Goal: Task Accomplishment & Management: Manage account settings

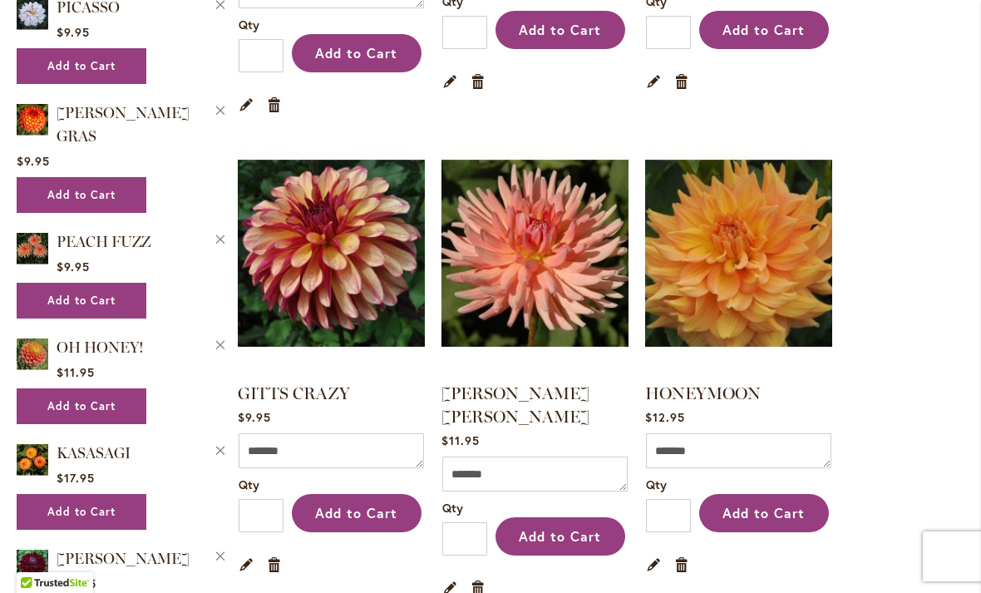
scroll to position [2127, 0]
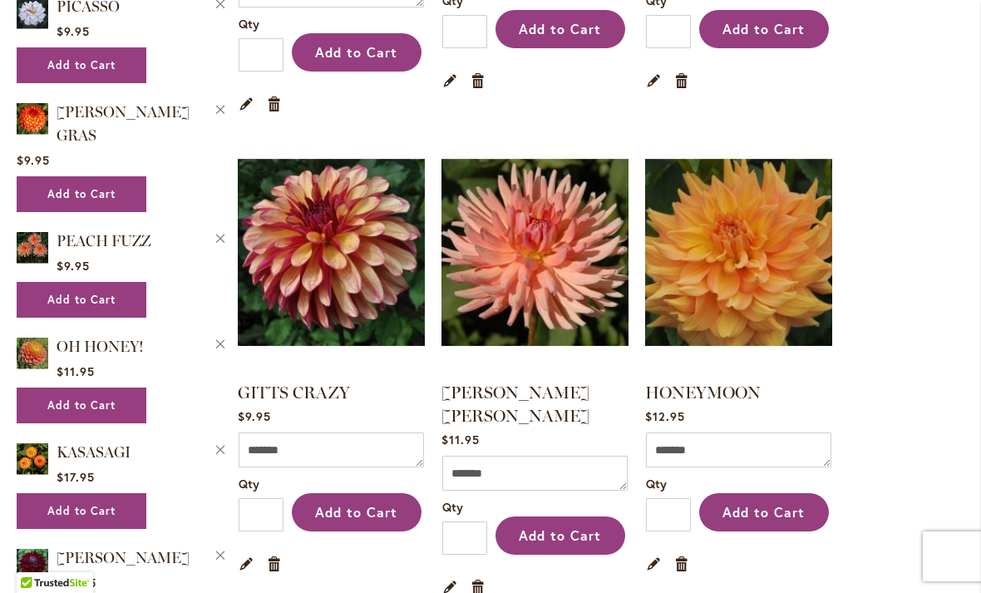
click at [278, 553] on link "Remove item" at bounding box center [275, 562] width 16 height 18
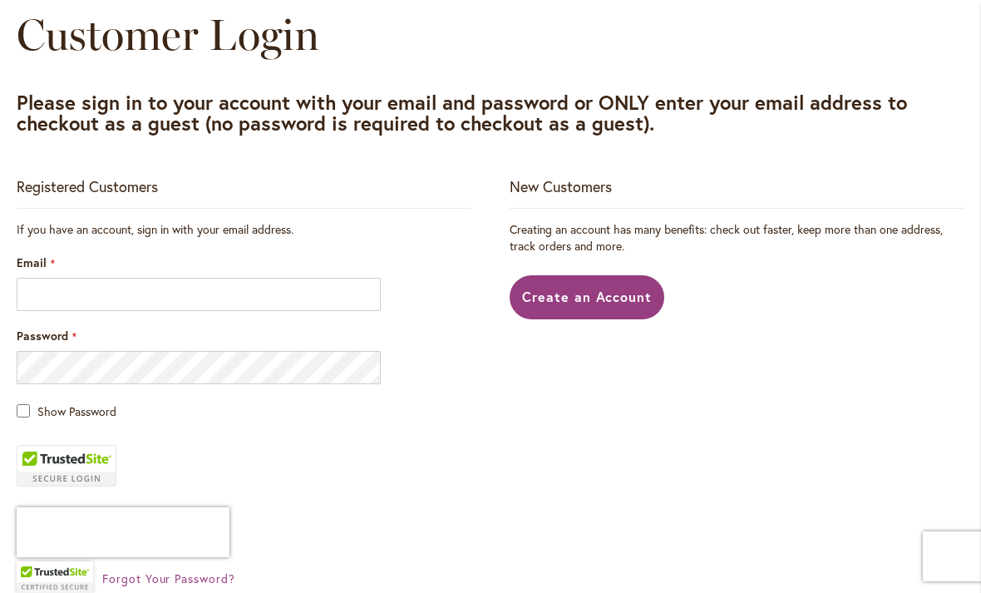
scroll to position [195, 0]
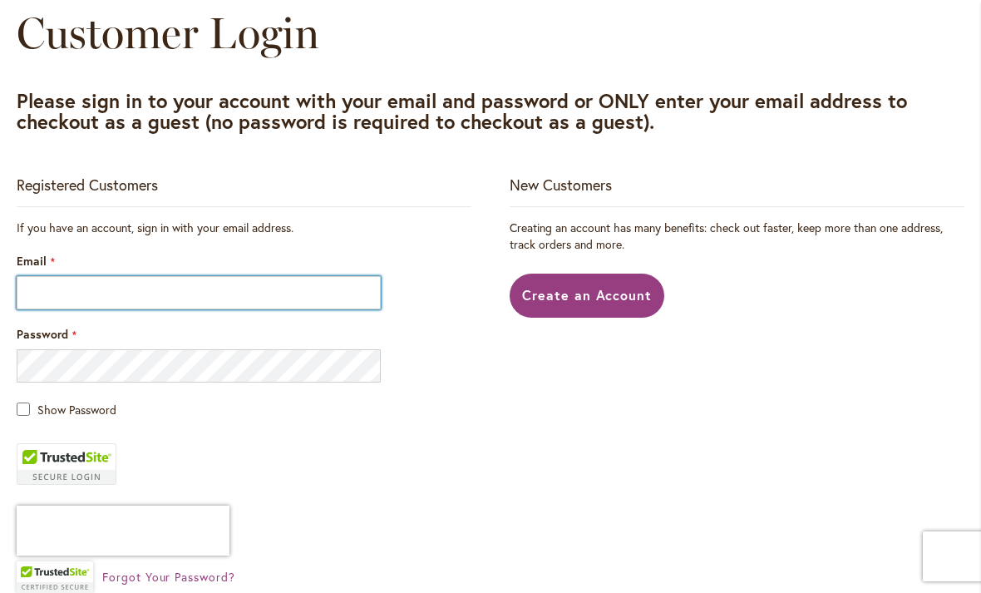
click at [293, 293] on input "Email" at bounding box center [199, 292] width 364 height 33
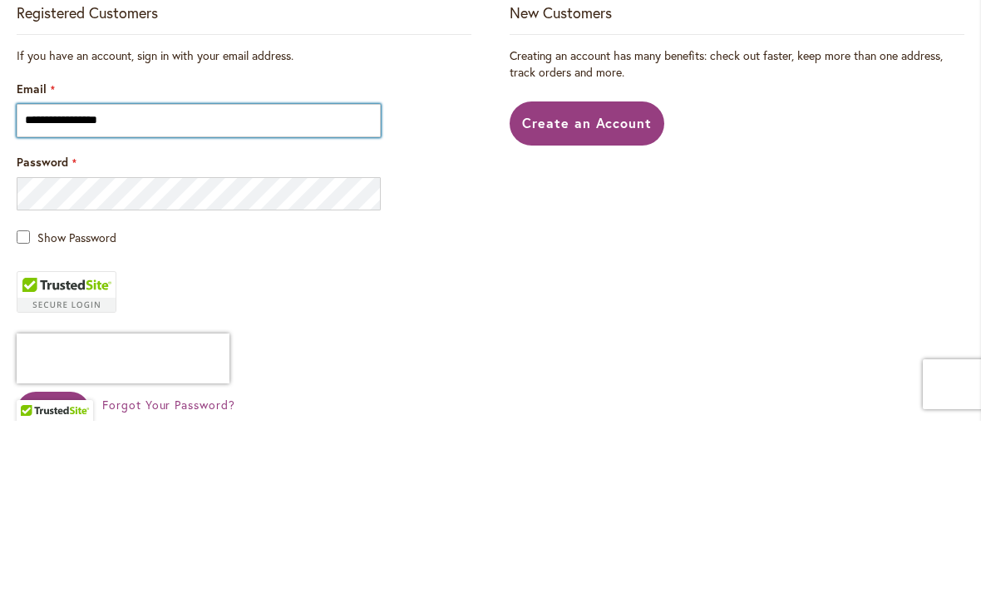
type input "**********"
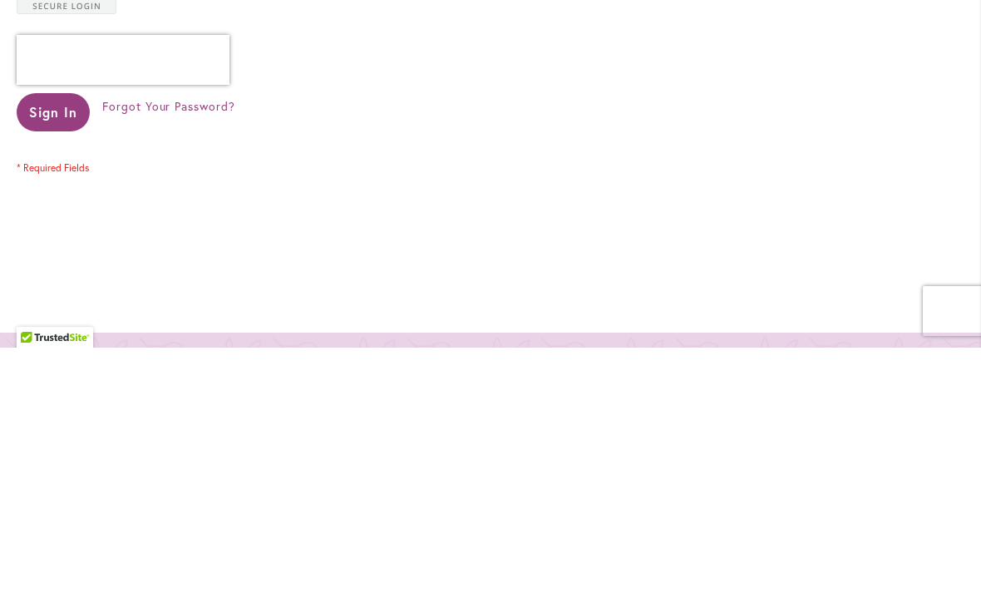
scroll to position [416, 0]
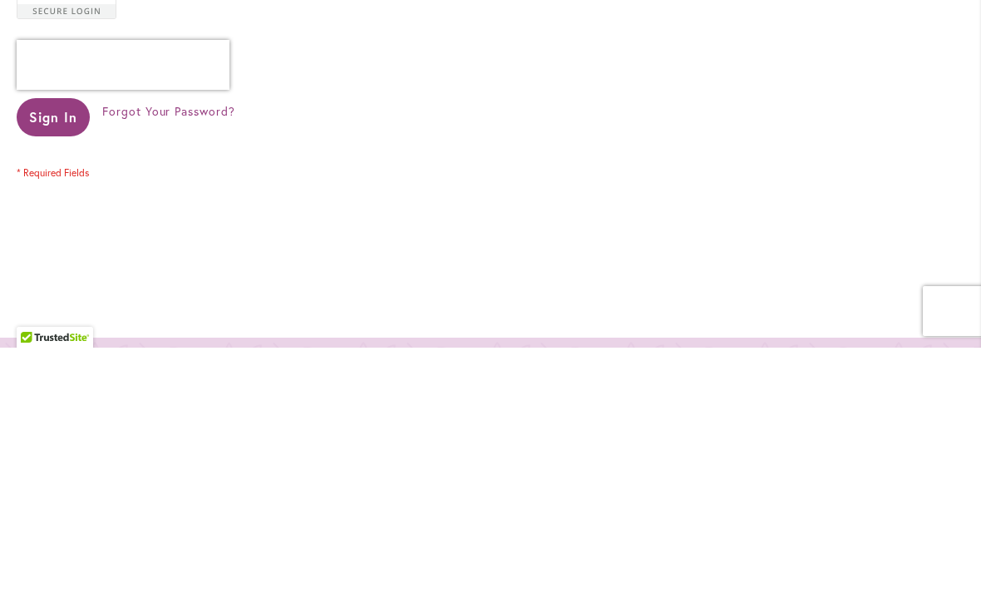
click at [71, 353] on span "Sign In" at bounding box center [53, 361] width 48 height 17
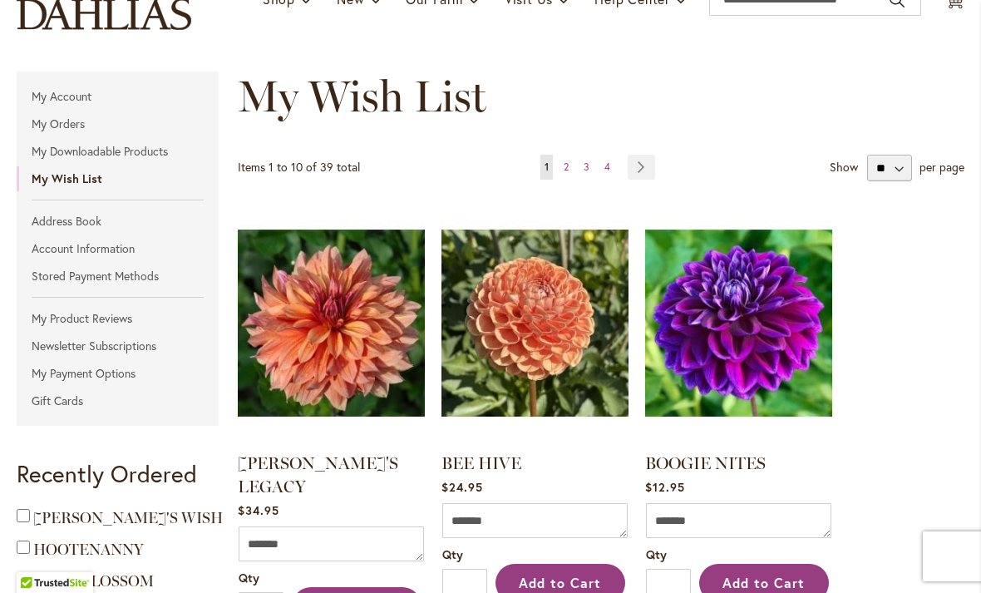
scroll to position [148, 0]
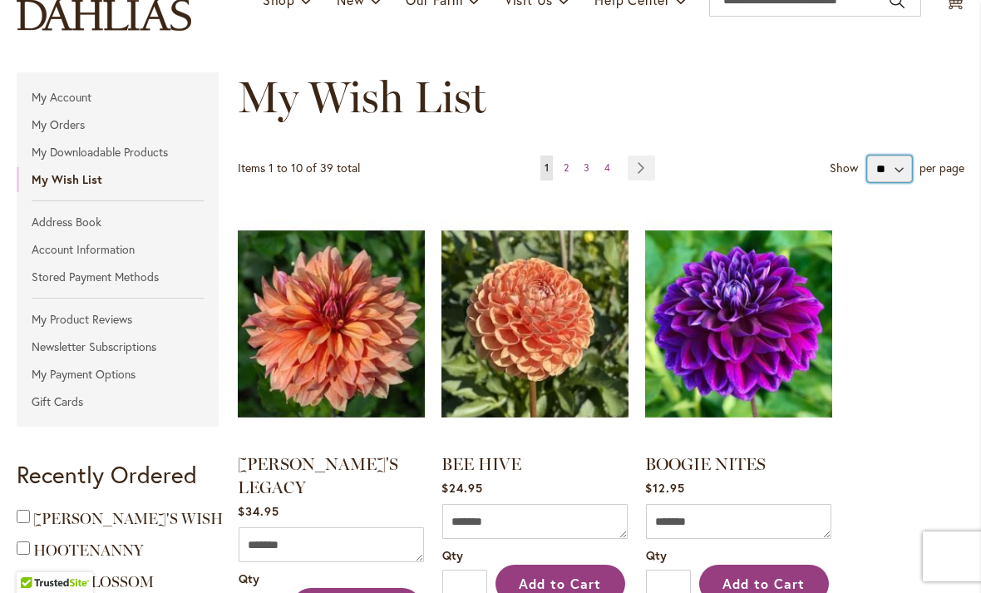
click at [895, 168] on select "** ** **" at bounding box center [889, 168] width 45 height 27
select select "**********"
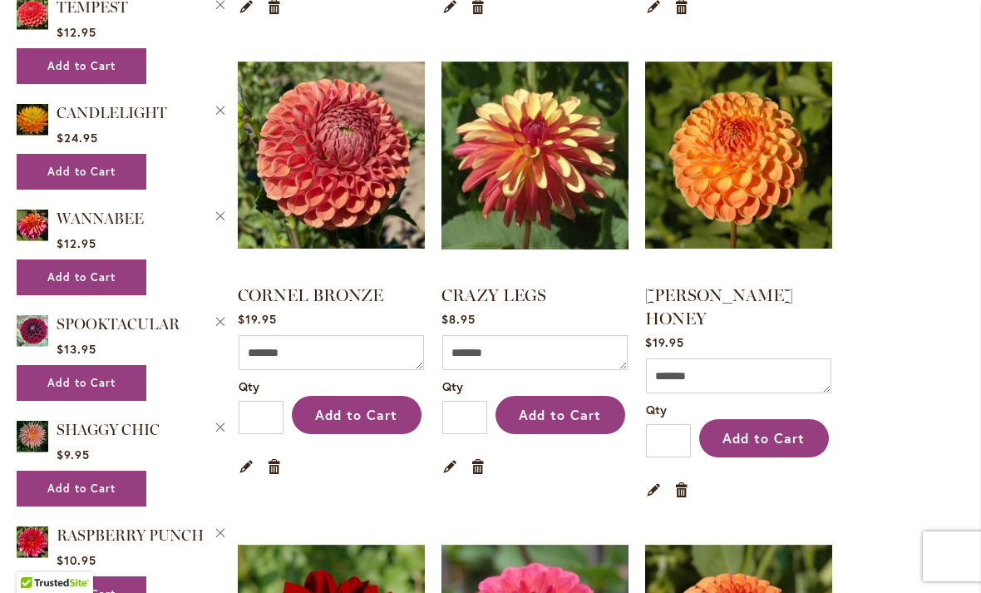
scroll to position [1262, 0]
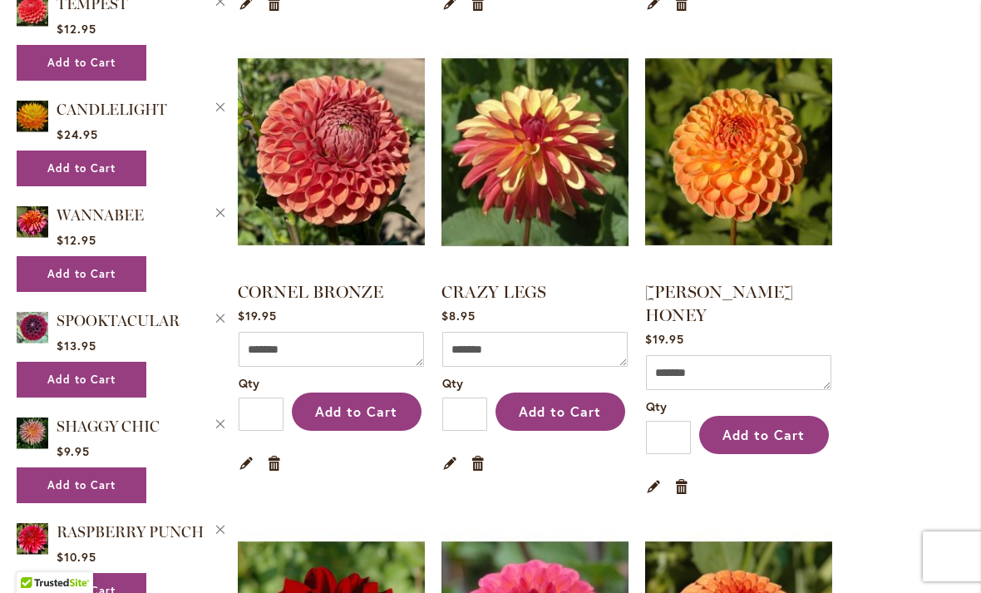
click at [482, 453] on link "Remove item" at bounding box center [478, 462] width 16 height 18
click at [559, 174] on img at bounding box center [534, 152] width 187 height 234
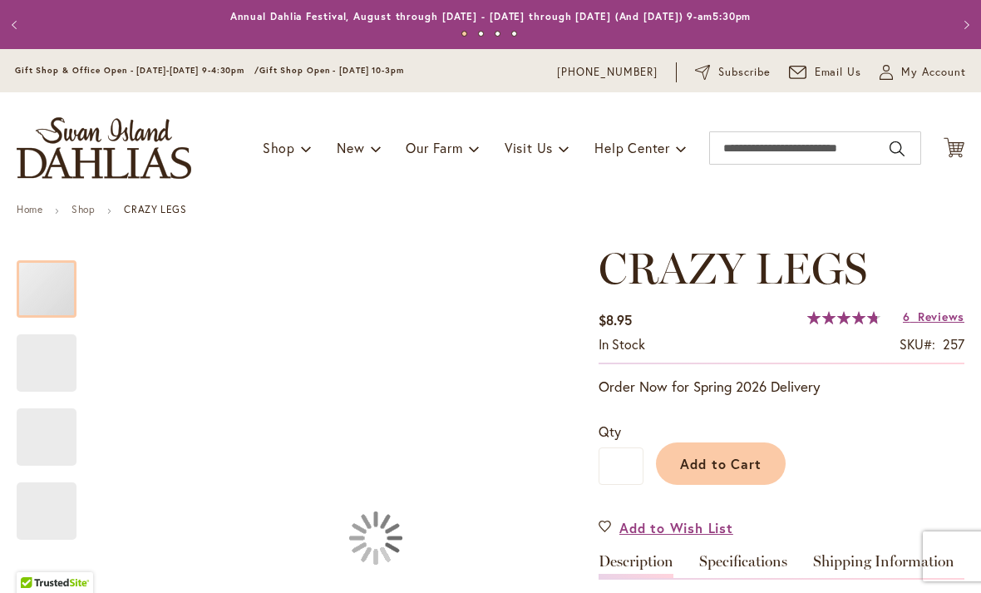
type input "*****"
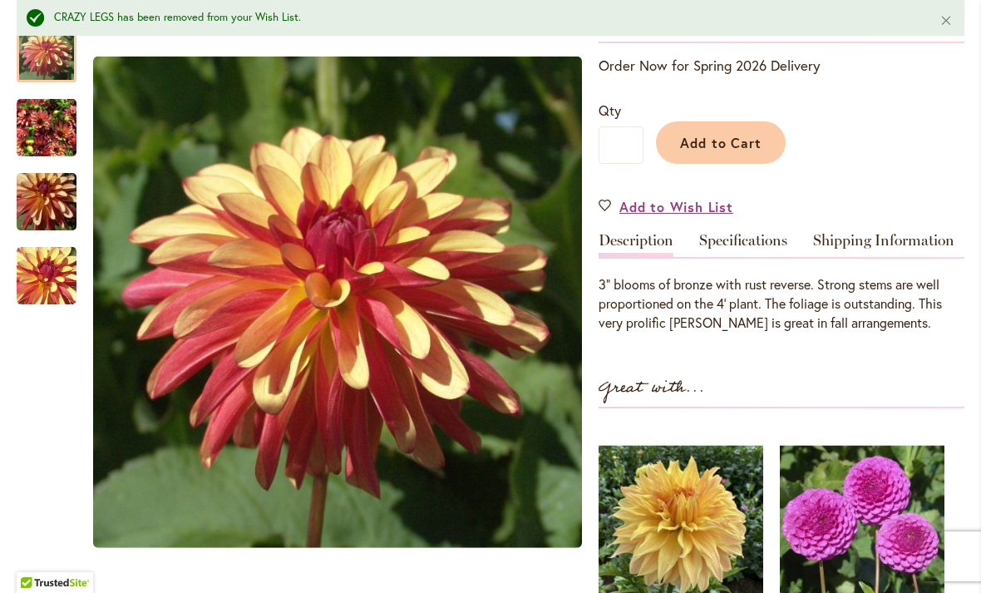
scroll to position [367, 0]
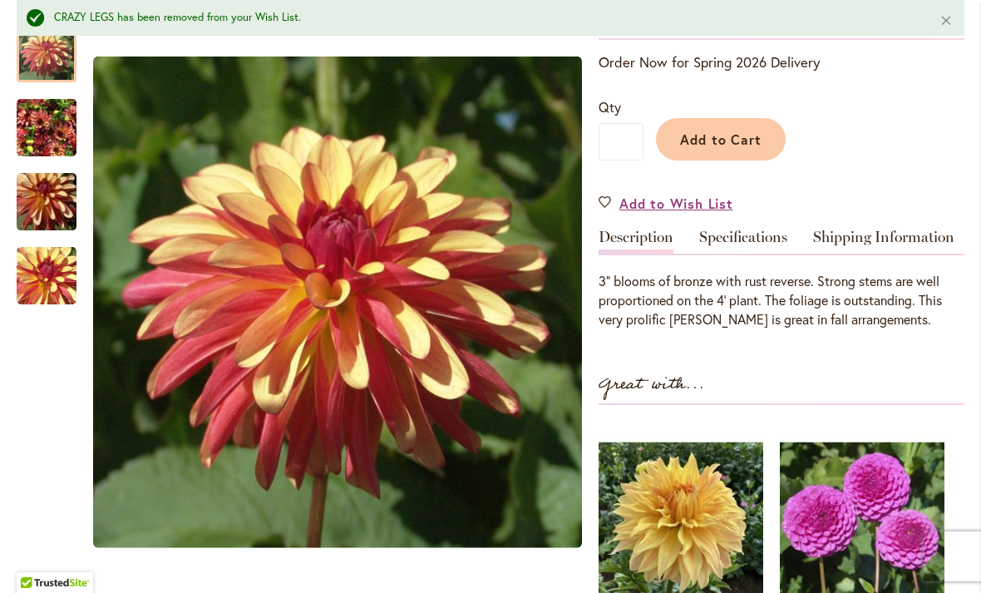
click at [42, 276] on img "CRAZY LEGS" at bounding box center [47, 276] width 60 height 60
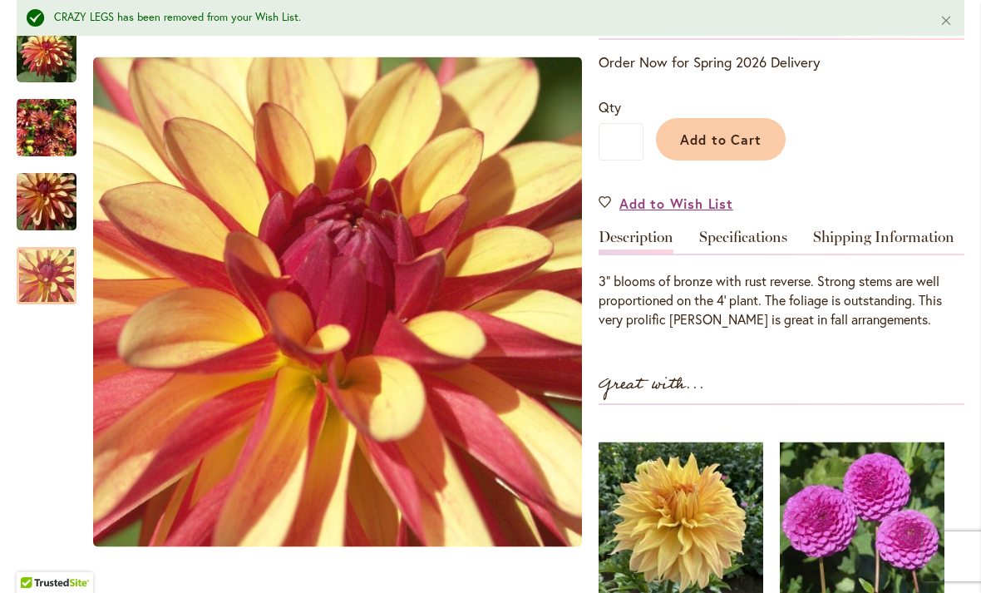
click at [48, 193] on img "CRAZY LEGS" at bounding box center [47, 202] width 120 height 80
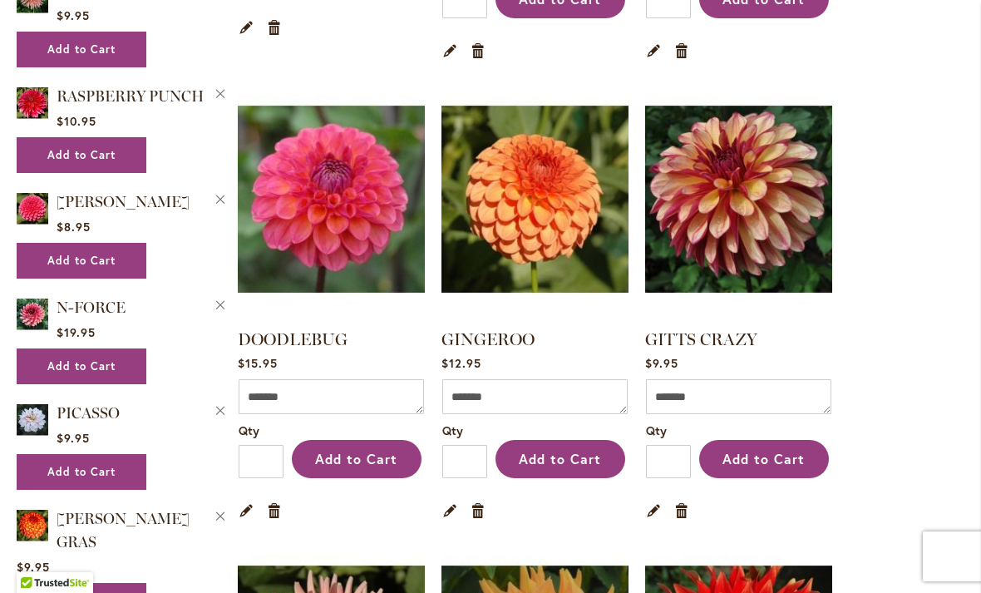
scroll to position [1701, 0]
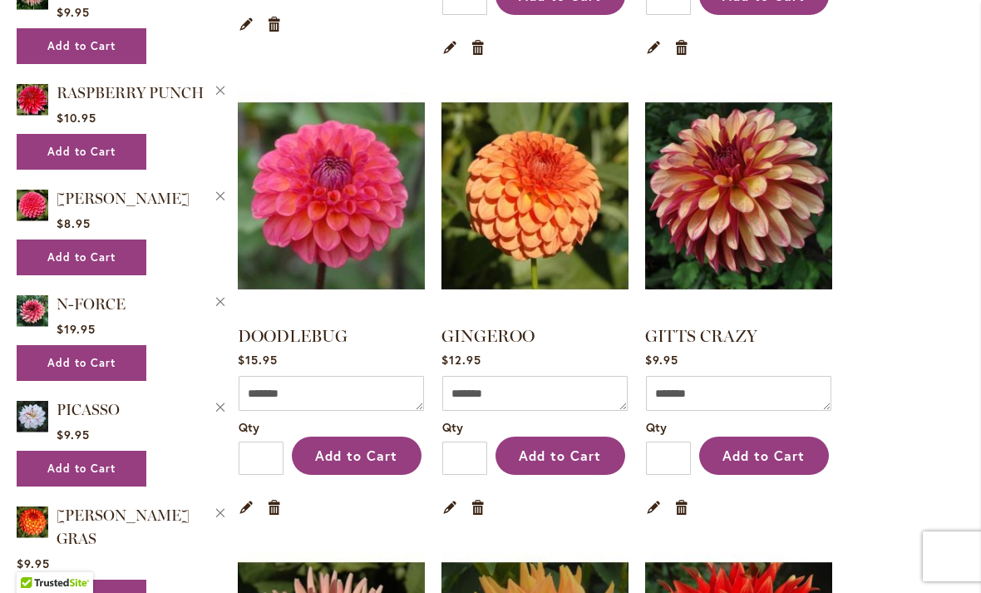
click at [754, 160] on img at bounding box center [738, 196] width 187 height 234
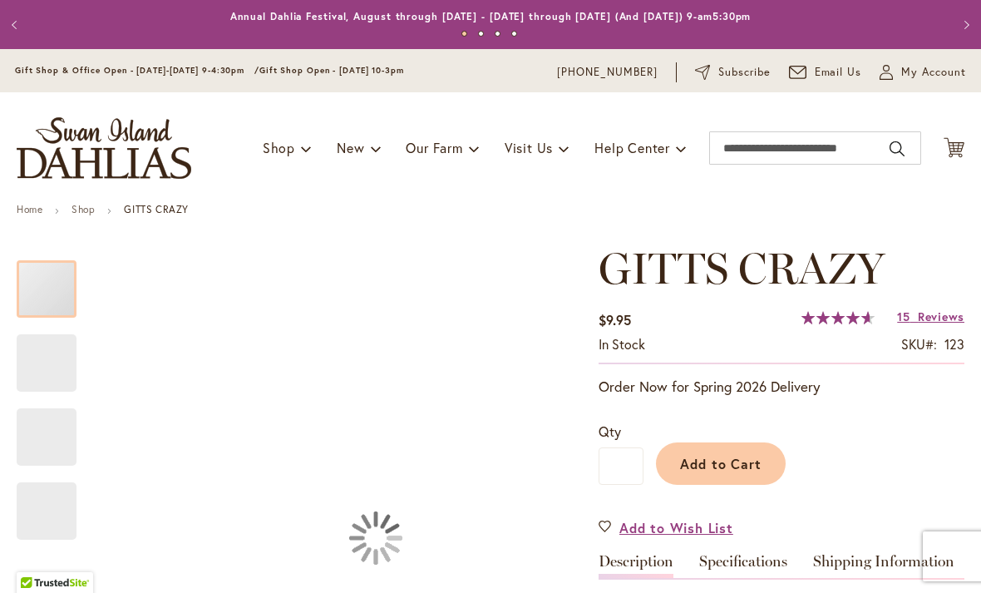
type input "*****"
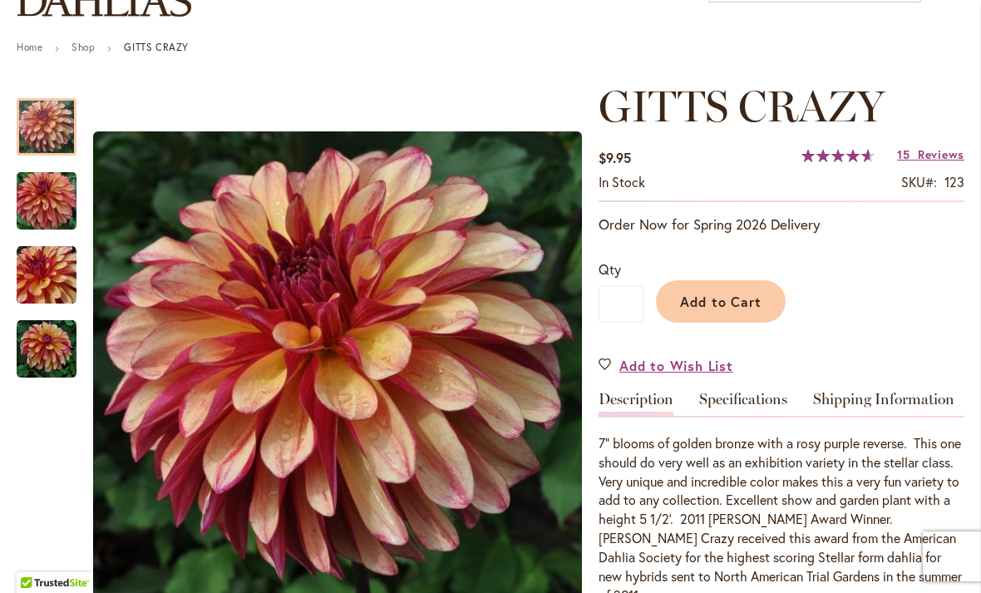
scroll to position [160, 0]
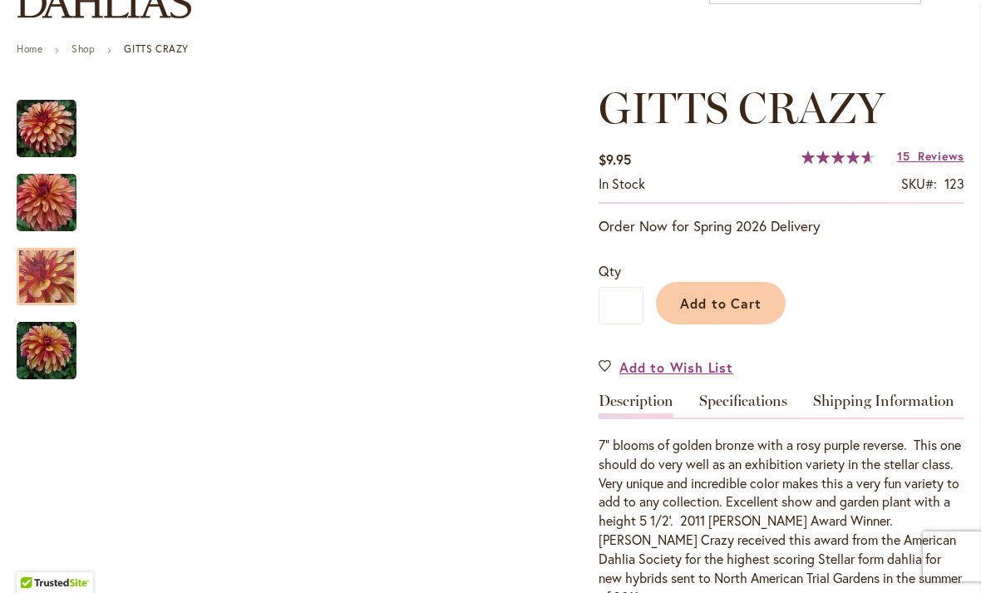
click at [52, 276] on img "Gitts Crazy" at bounding box center [47, 277] width 60 height 60
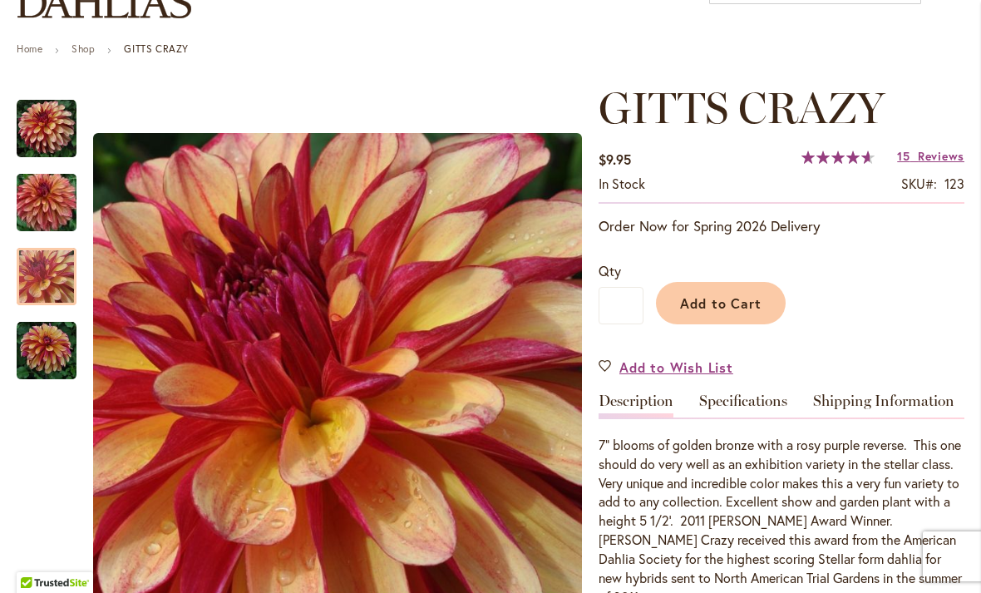
click at [61, 347] on img "Gitts Crazy" at bounding box center [47, 351] width 60 height 60
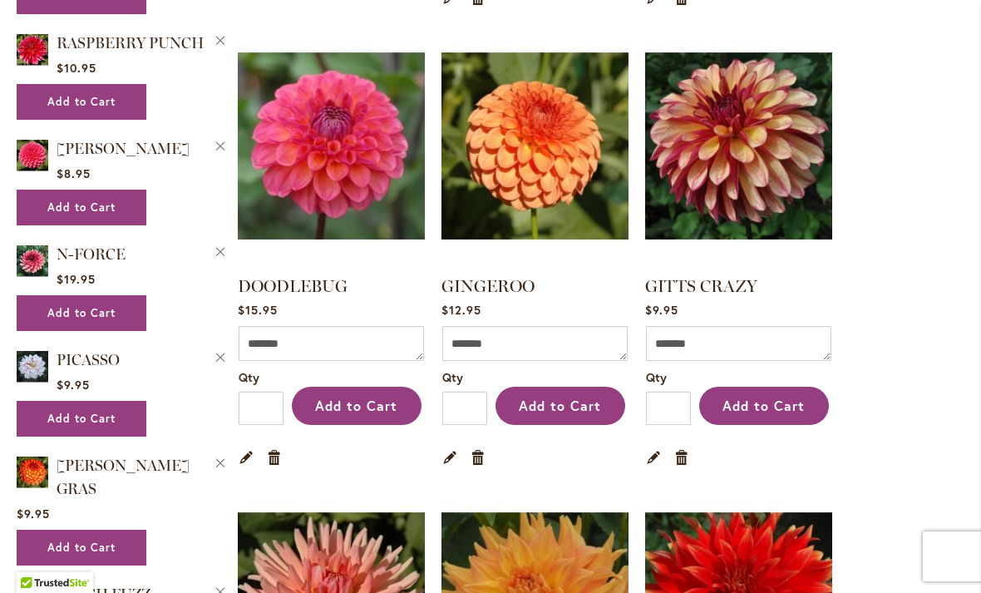
scroll to position [1762, 0]
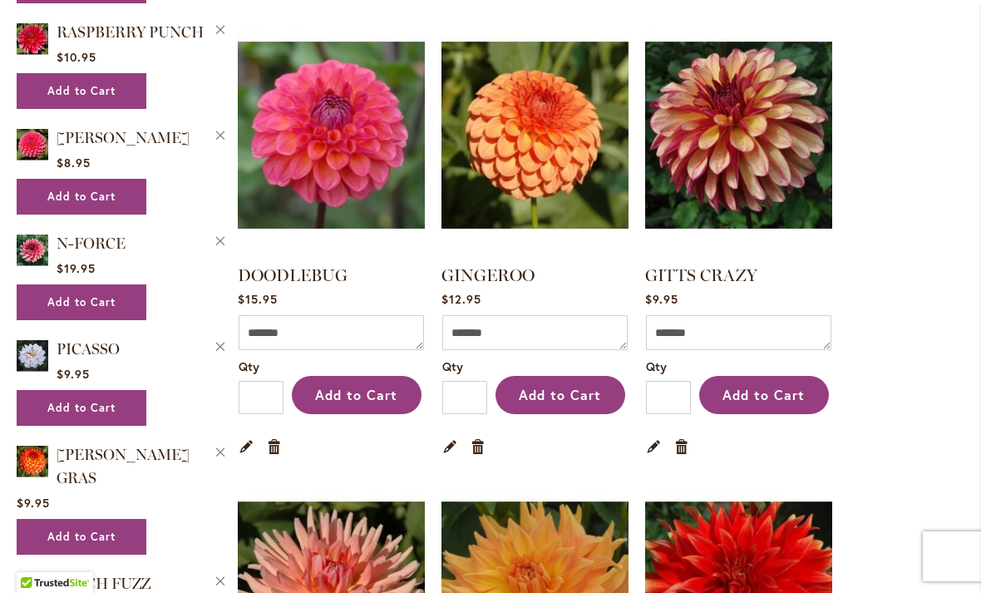
click at [682, 436] on link "Remove item" at bounding box center [682, 445] width 16 height 18
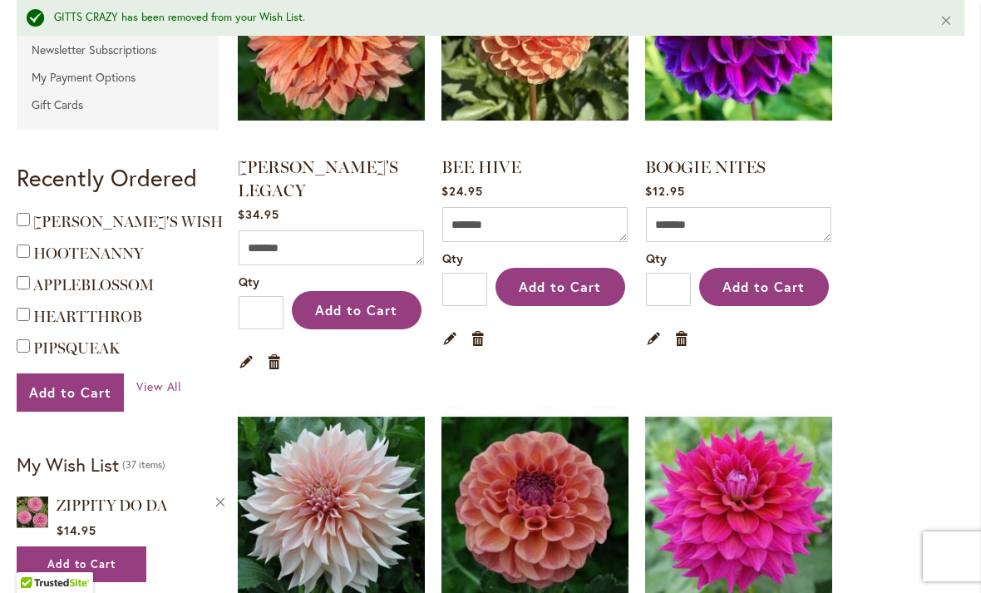
scroll to position [479, 0]
